Goal: Transaction & Acquisition: Purchase product/service

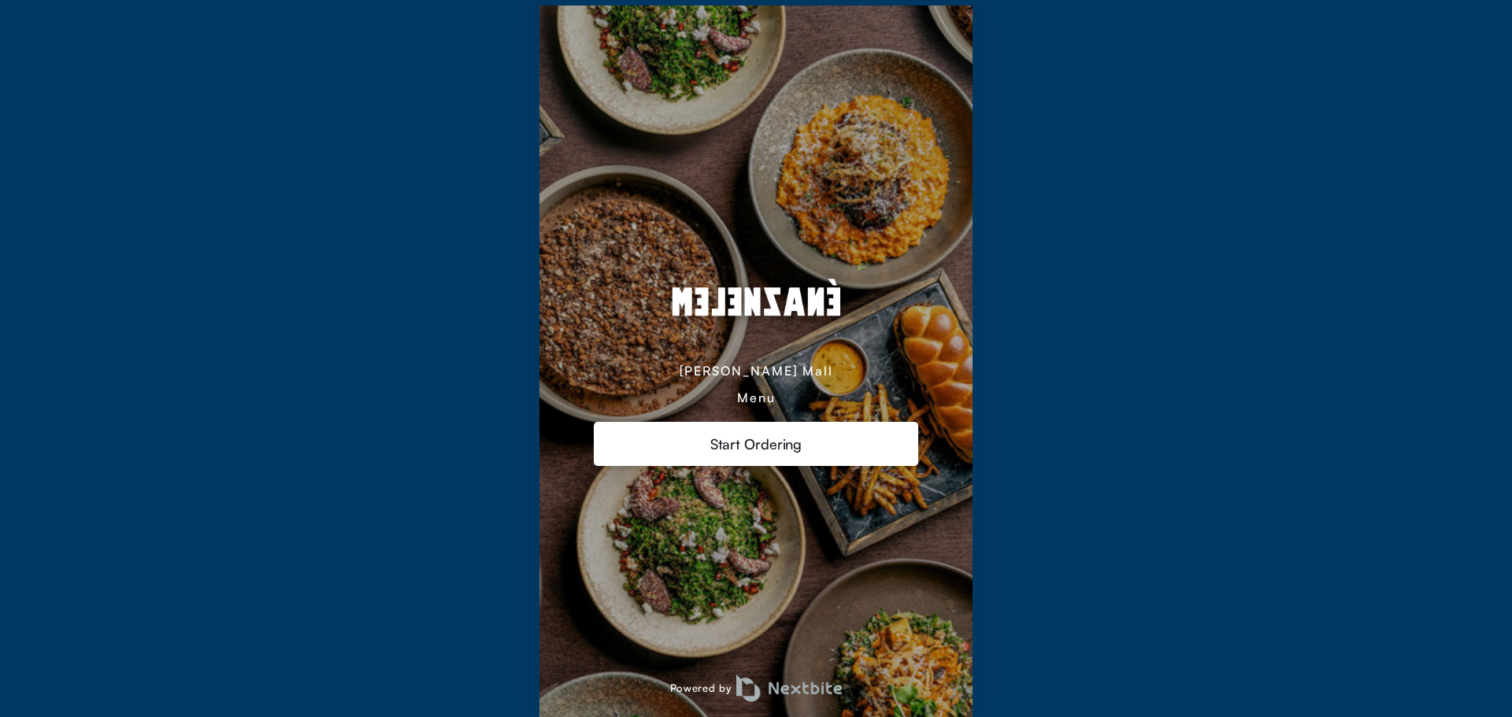
click at [760, 439] on div "Start Ordering" at bounding box center [756, 444] width 325 height 44
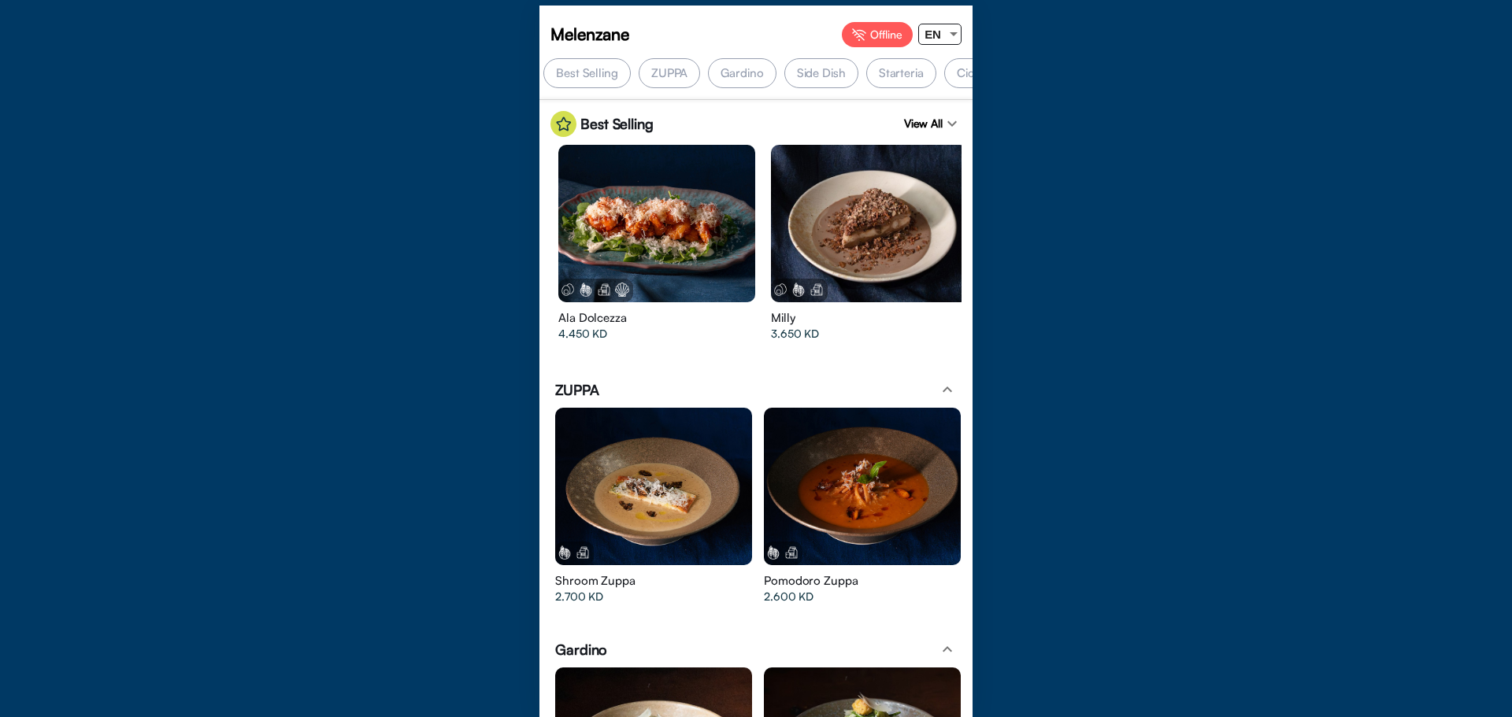
click at [743, 76] on div "Gardino" at bounding box center [742, 73] width 68 height 30
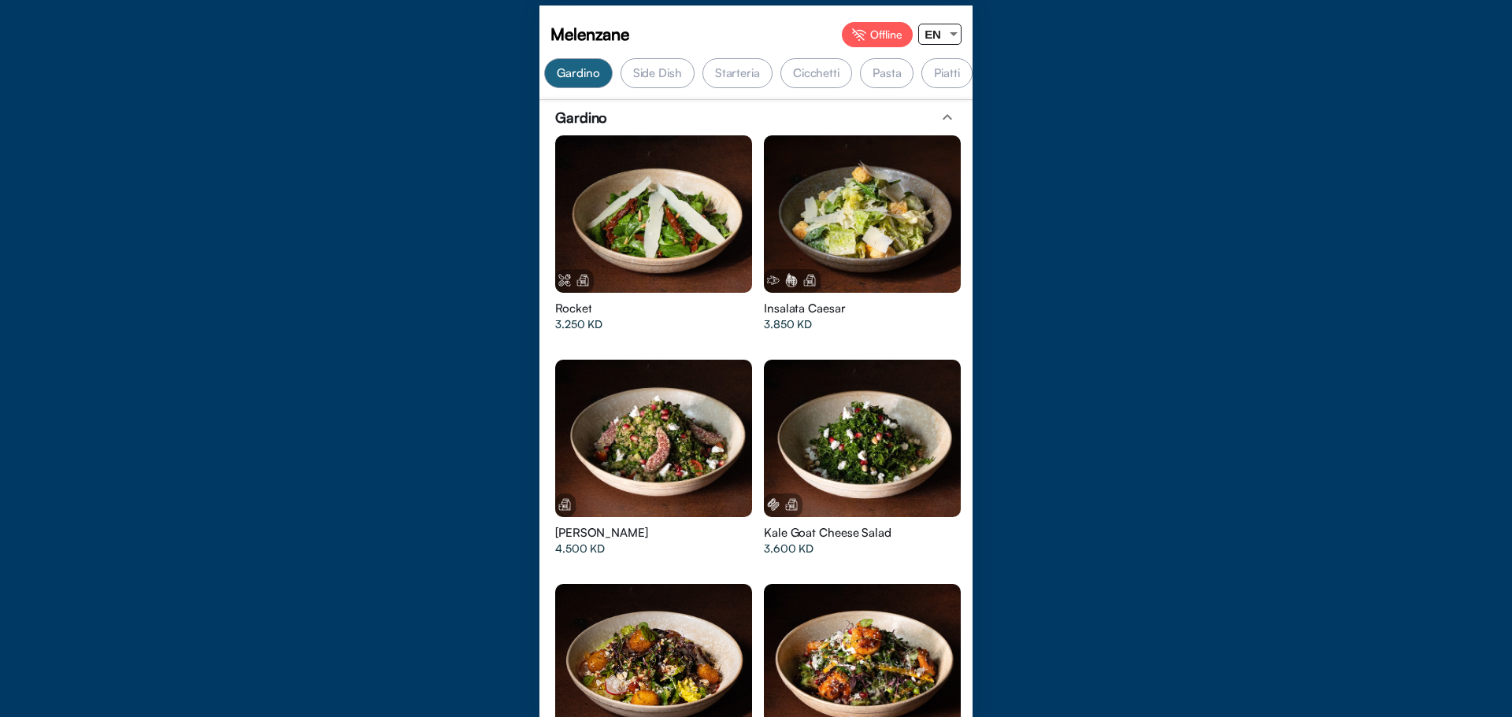
click at [969, 281] on app-categories-menu "[PERSON_NAME] expand_less Rocket 3.250 [PERSON_NAME] [PERSON_NAME] 3.850 KD" at bounding box center [755, 679] width 433 height 1142
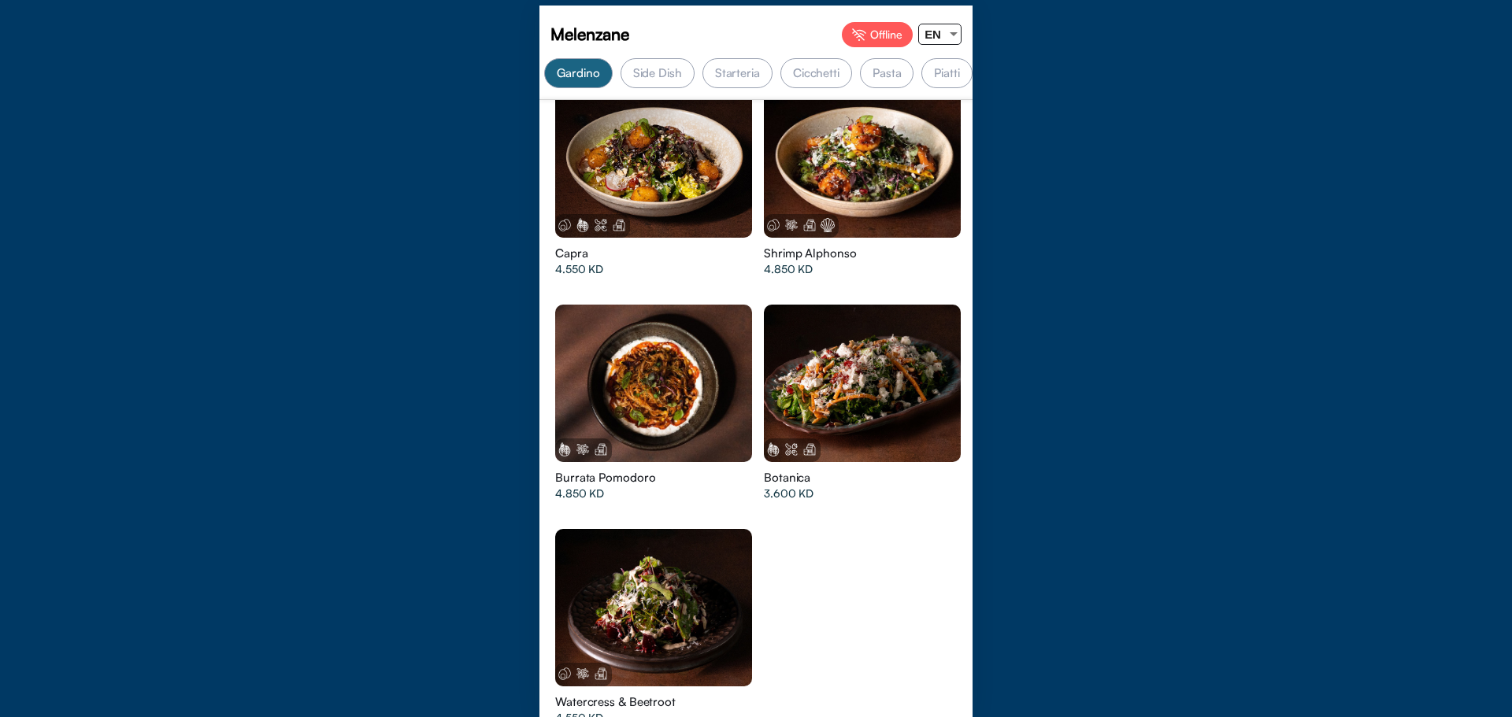
click at [700, 376] on div at bounding box center [653, 384] width 197 height 158
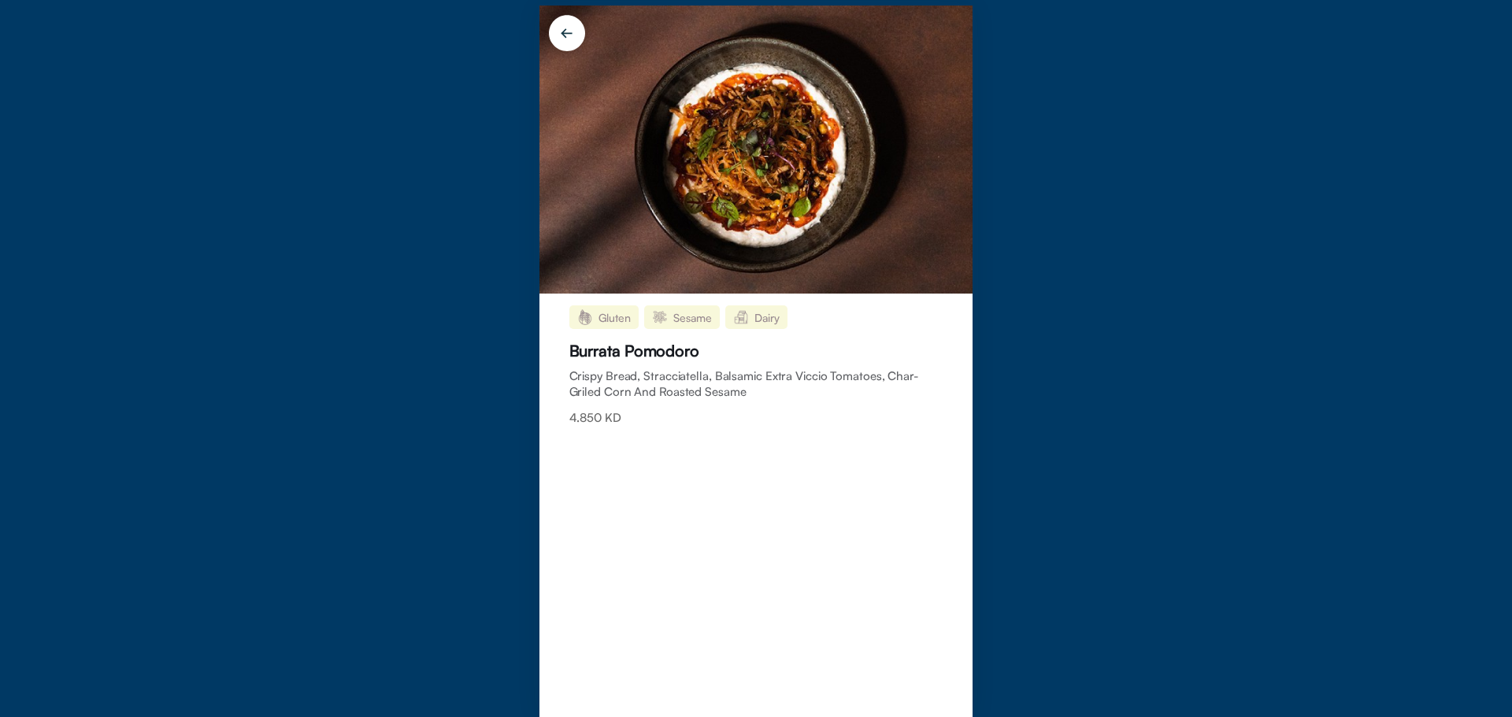
click at [569, 34] on img at bounding box center [566, 36] width 55 height 55
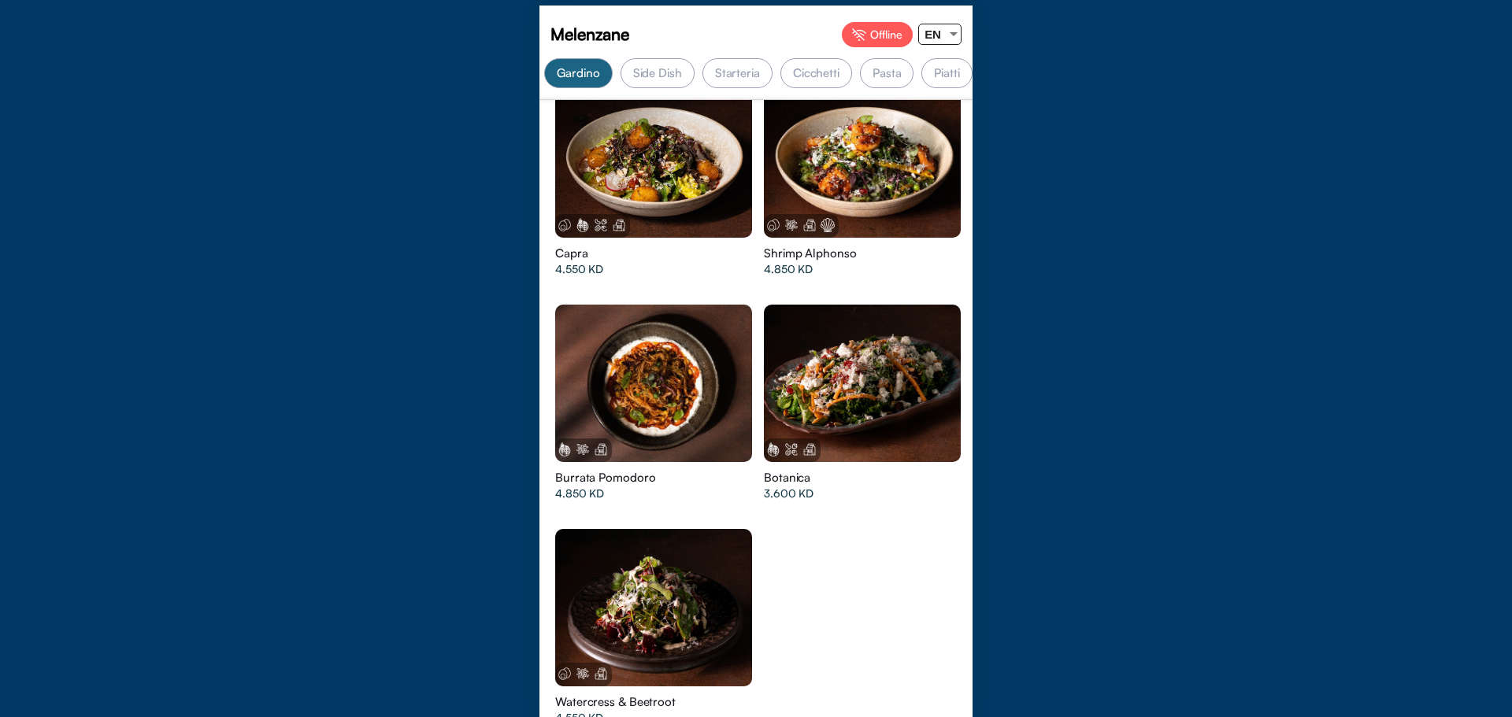
click at [918, 507] on div "Botanica 3.600 KD" at bounding box center [860, 409] width 209 height 224
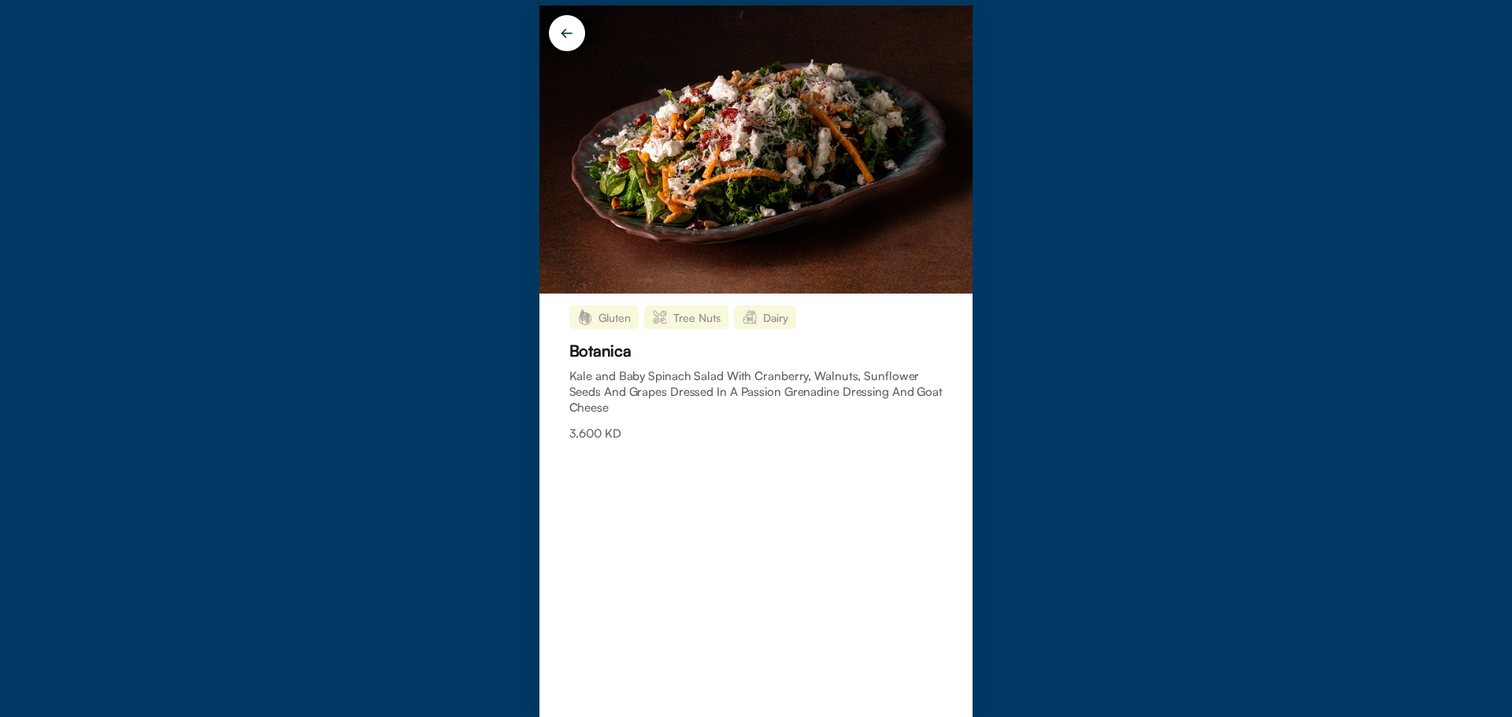
click at [550, 39] on img at bounding box center [566, 36] width 55 height 55
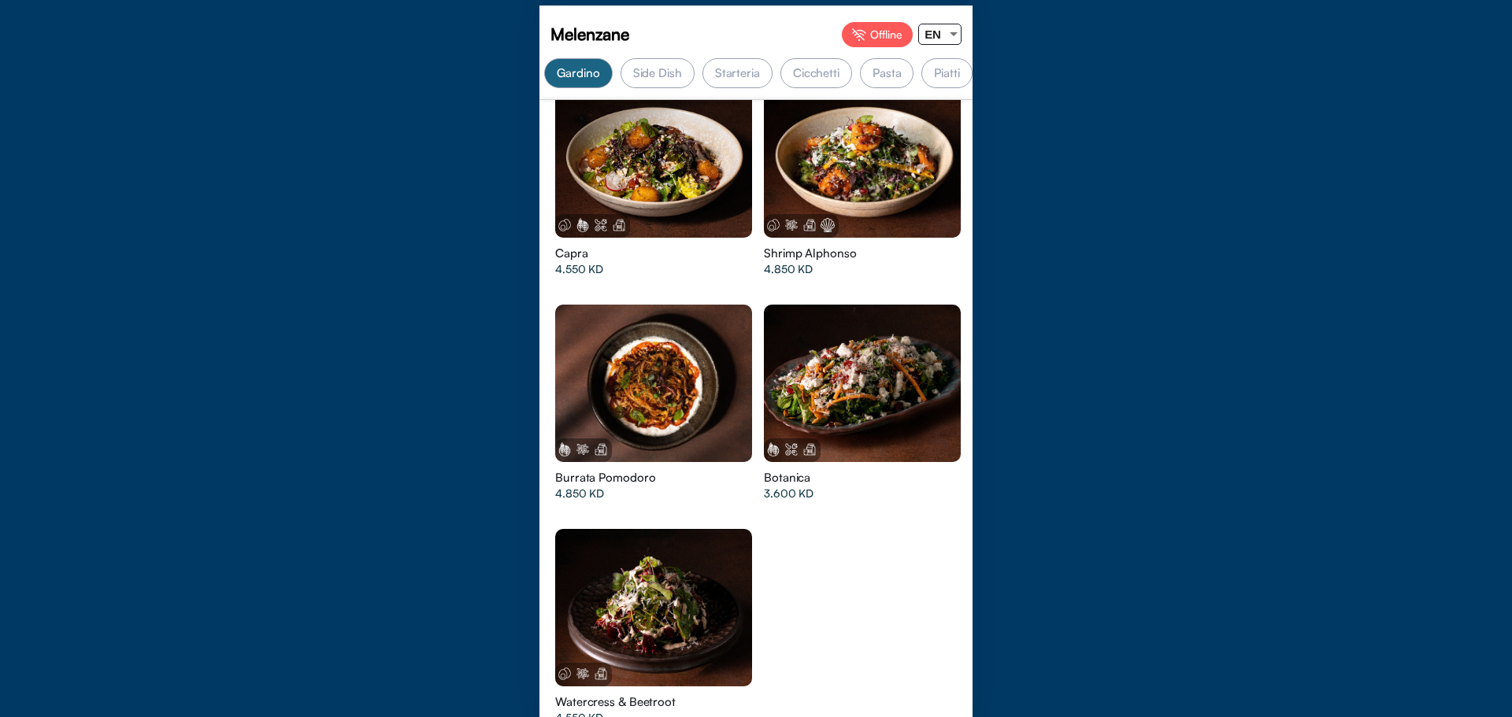
click at [968, 429] on app-categories-menu "[PERSON_NAME] expand_less Rocket 3.250 [PERSON_NAME] [PERSON_NAME] 3.850 KD" at bounding box center [755, 175] width 433 height 1142
